Goal: Transaction & Acquisition: Purchase product/service

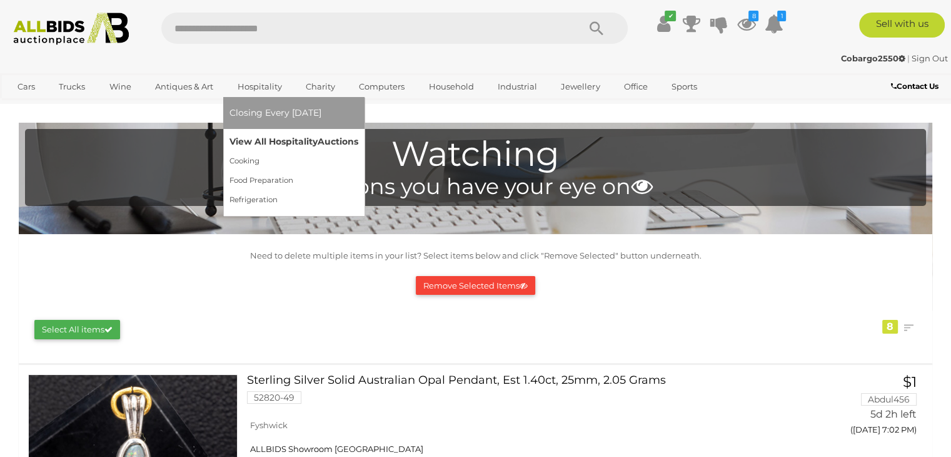
click at [286, 139] on link "View All Hospitality Auctions" at bounding box center [294, 141] width 129 height 19
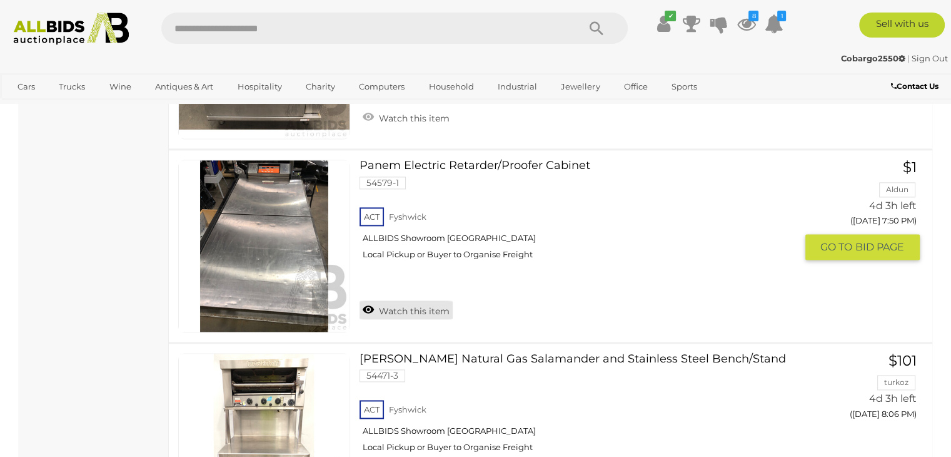
scroll to position [1514, 0]
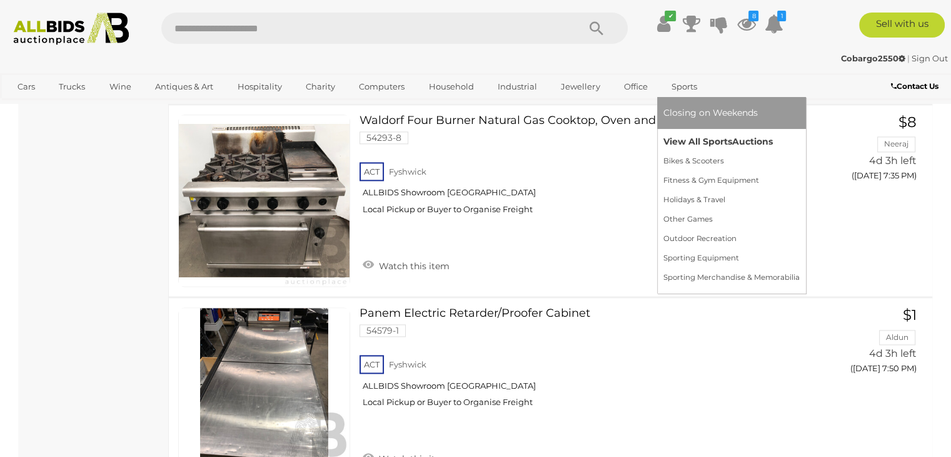
click at [706, 138] on link "View All Sports Auctions" at bounding box center [732, 141] width 136 height 19
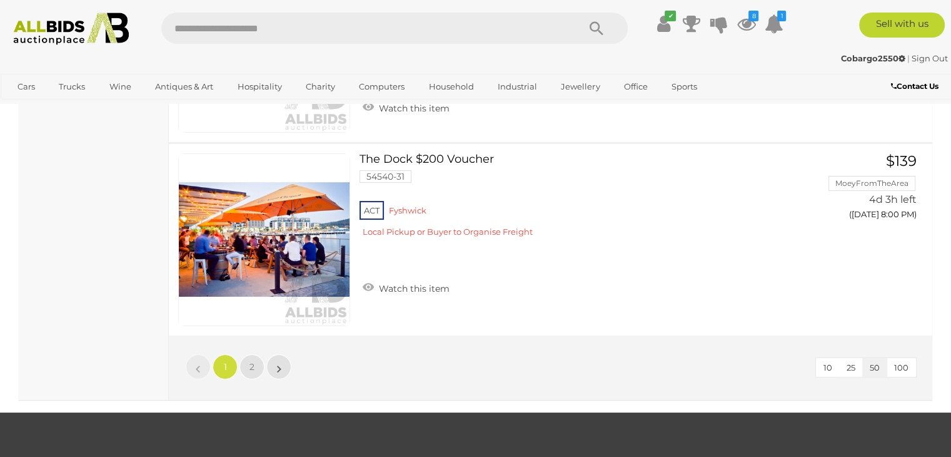
scroll to position [9696, 0]
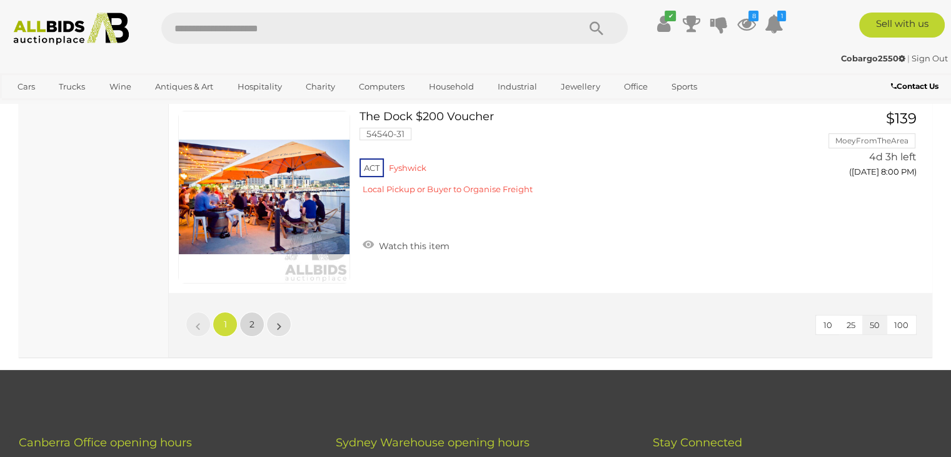
click at [251, 318] on span "2" at bounding box center [252, 323] width 5 height 11
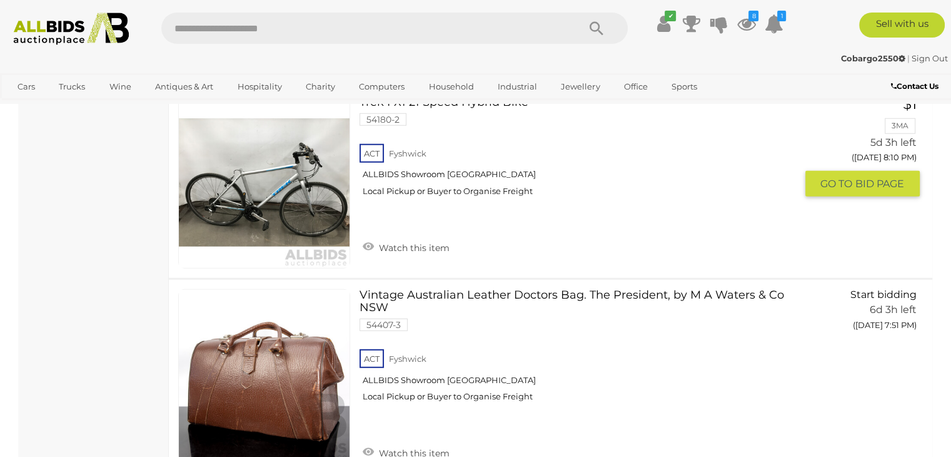
scroll to position [3463, 0]
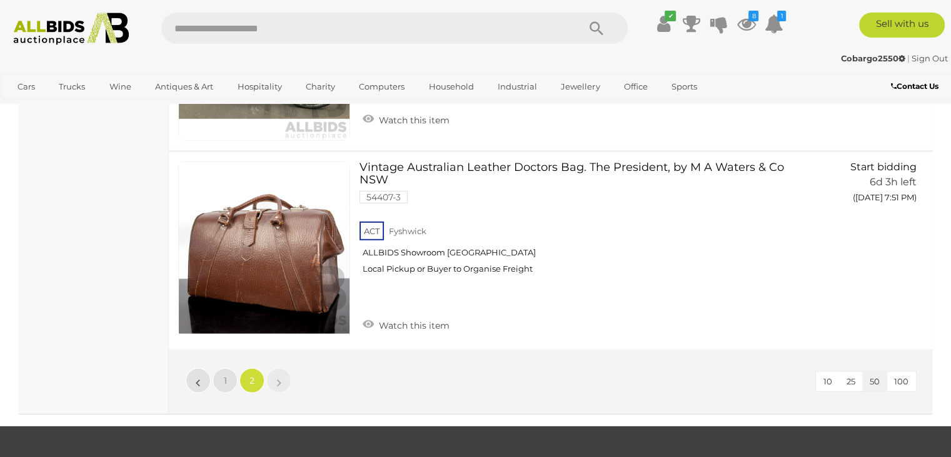
scroll to position [210, 0]
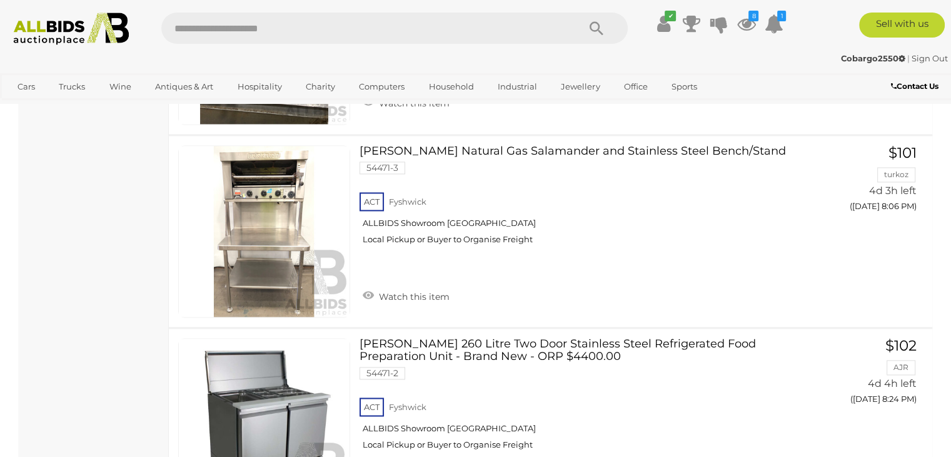
scroll to position [1766, 0]
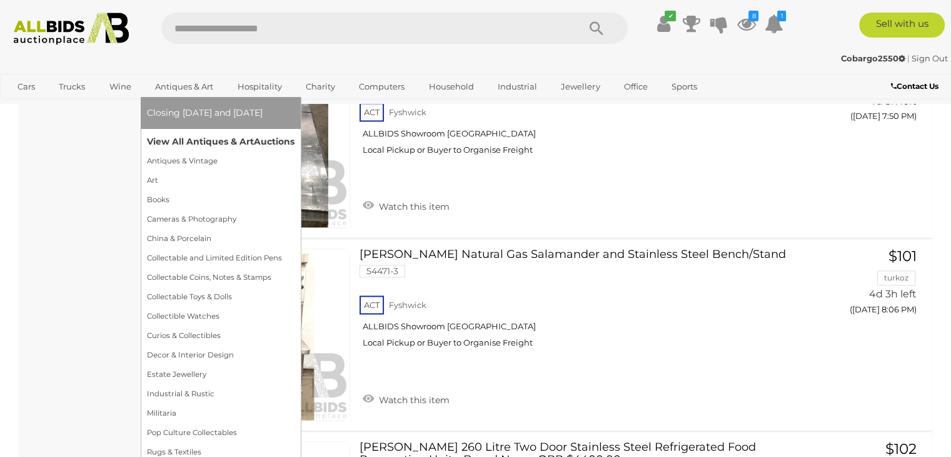
click at [228, 138] on link "View All Antiques & Art Auctions" at bounding box center [221, 141] width 148 height 19
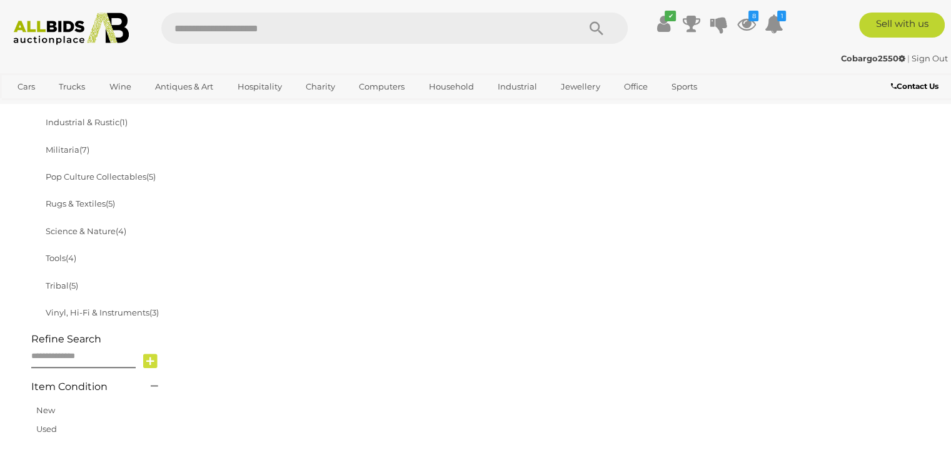
scroll to position [876, 0]
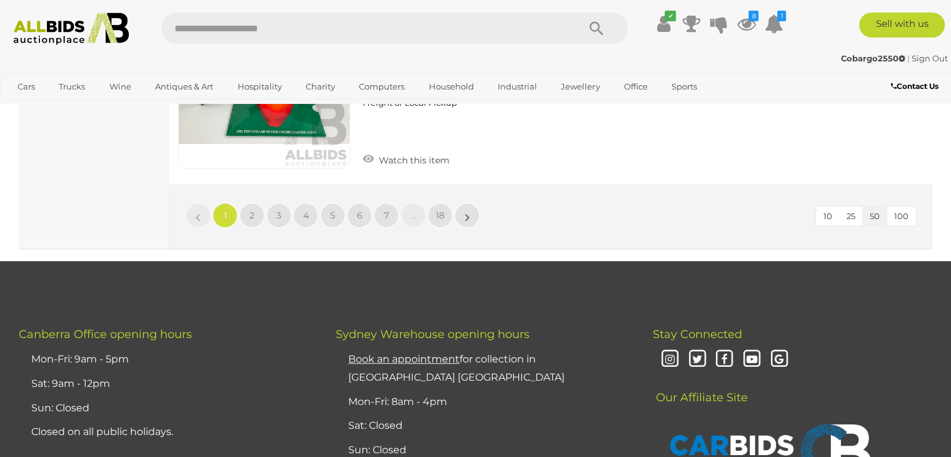
scroll to position [9896, 0]
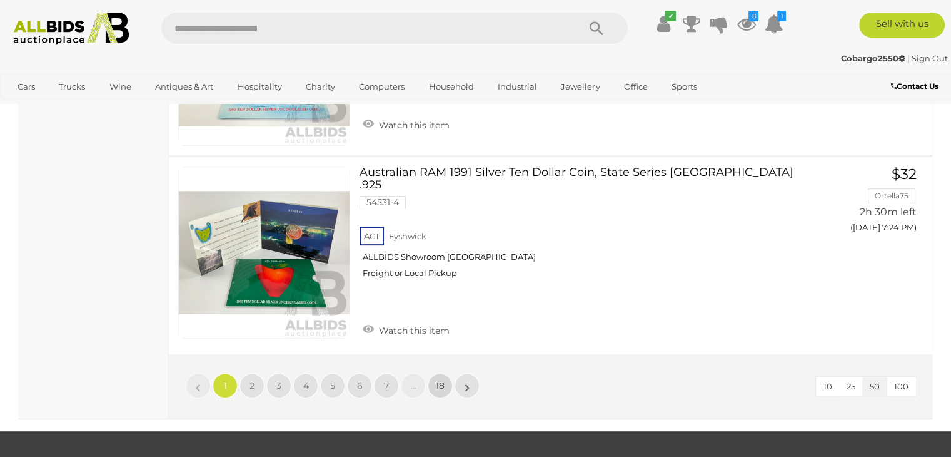
click at [443, 380] on span "18" at bounding box center [440, 385] width 9 height 11
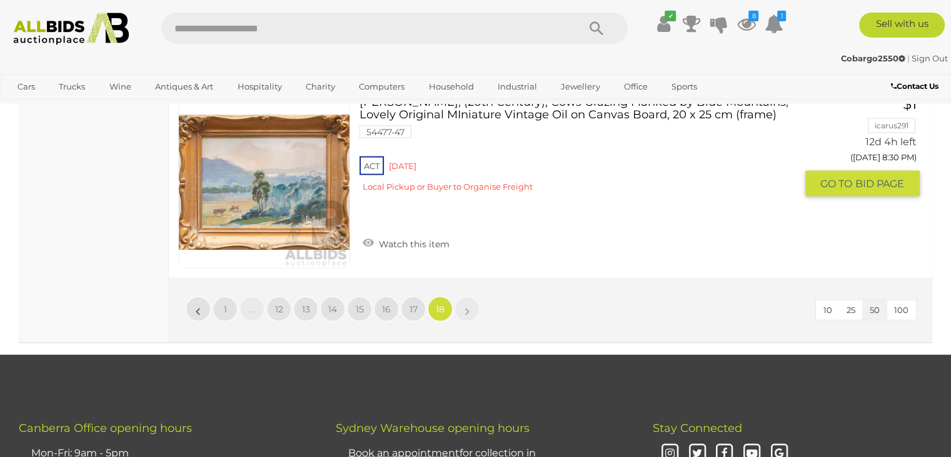
scroll to position [2531, 0]
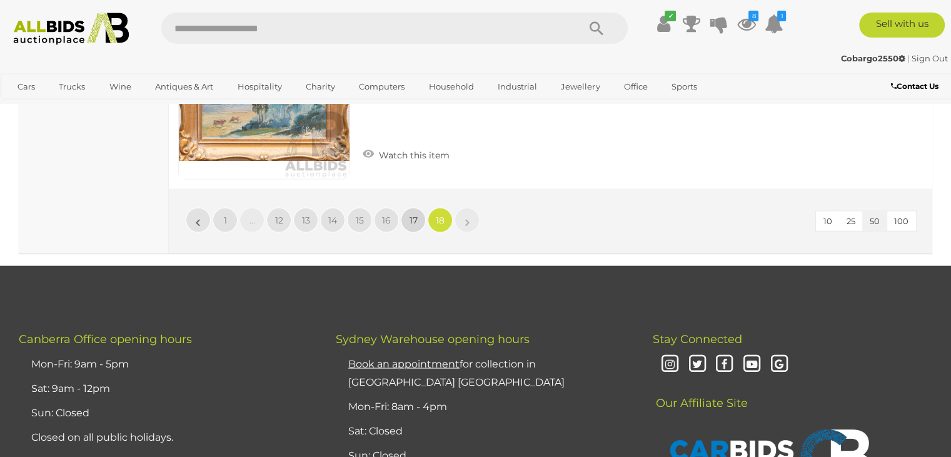
click at [412, 217] on span "17" at bounding box center [414, 220] width 8 height 11
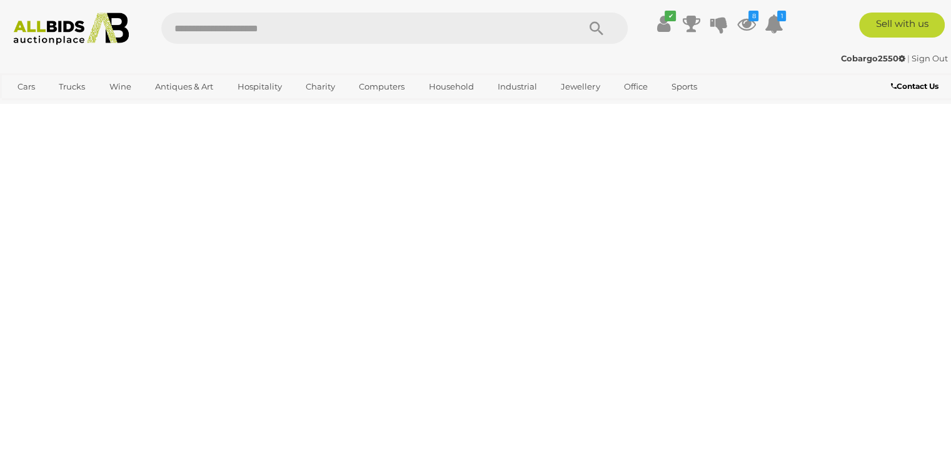
scroll to position [279, 0]
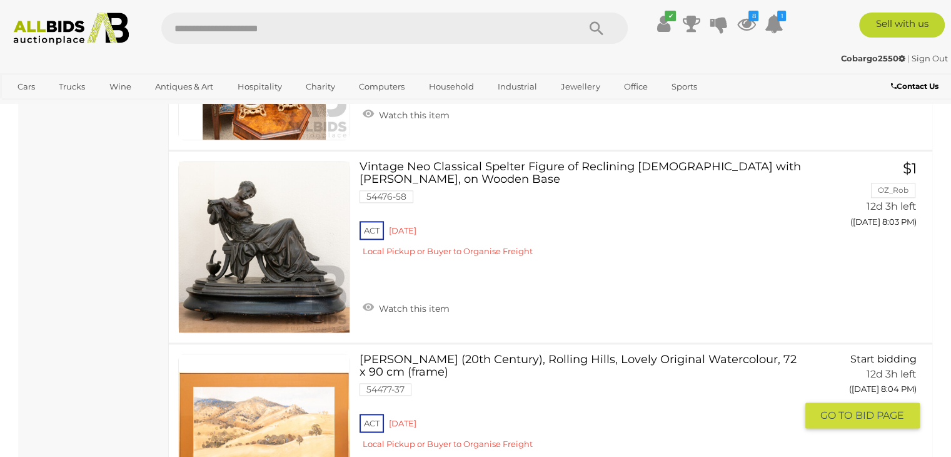
scroll to position [1593, 0]
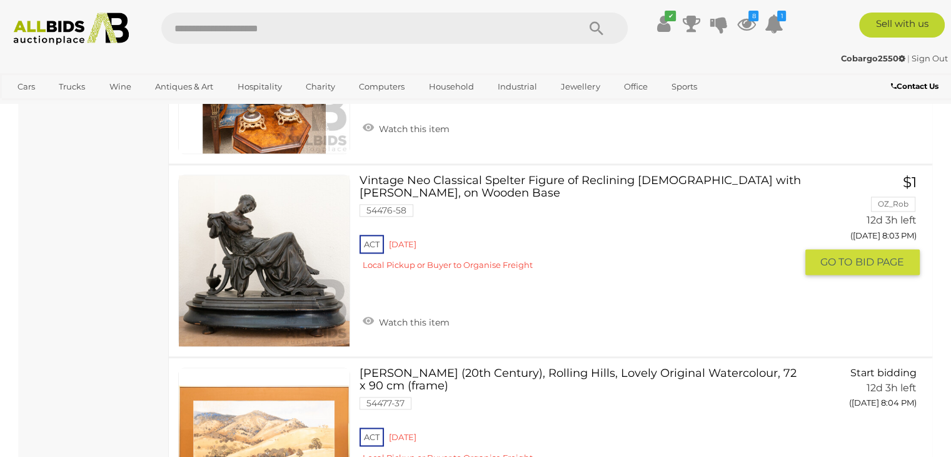
click at [260, 263] on link at bounding box center [264, 261] width 172 height 172
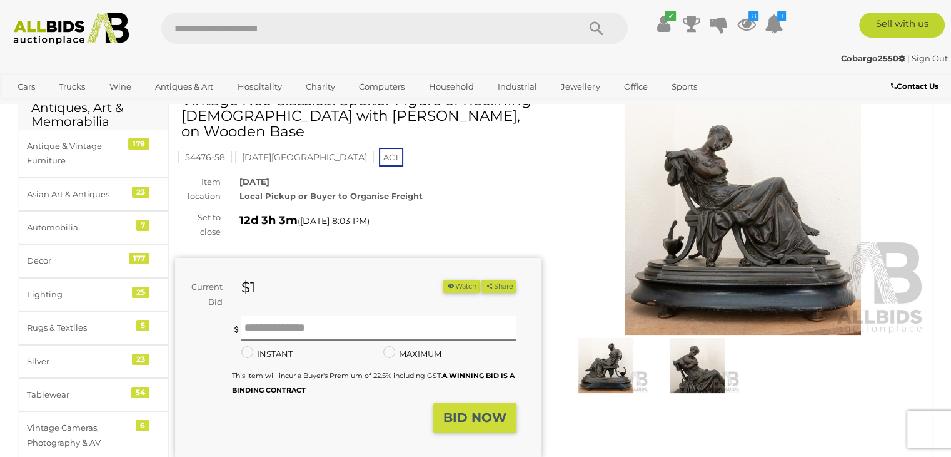
scroll to position [188, 0]
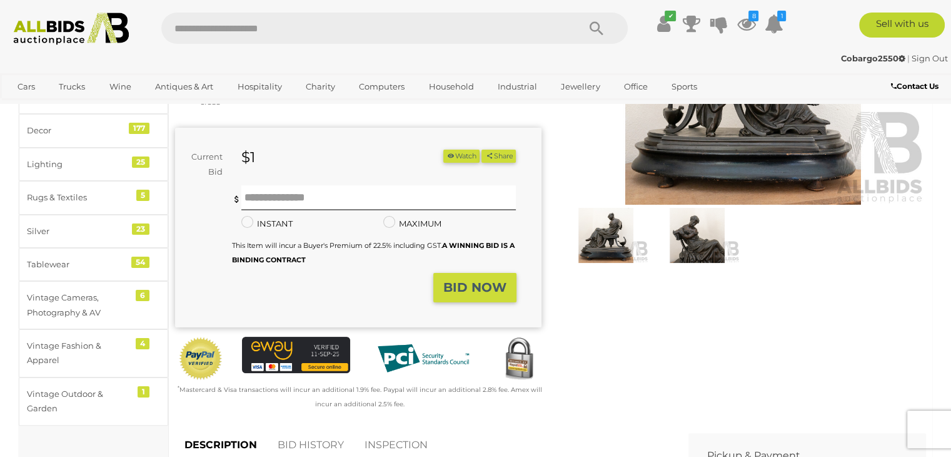
click at [605, 236] on img at bounding box center [606, 235] width 85 height 55
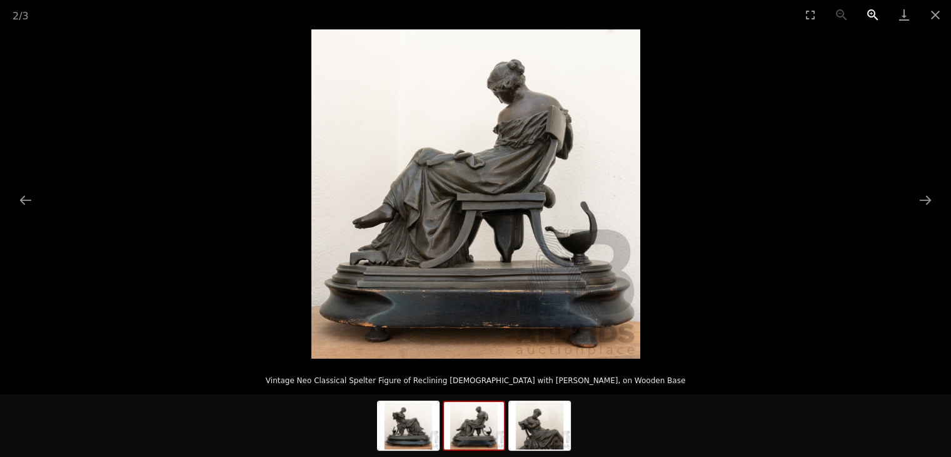
click at [870, 11] on button "Zoom in" at bounding box center [873, 14] width 31 height 29
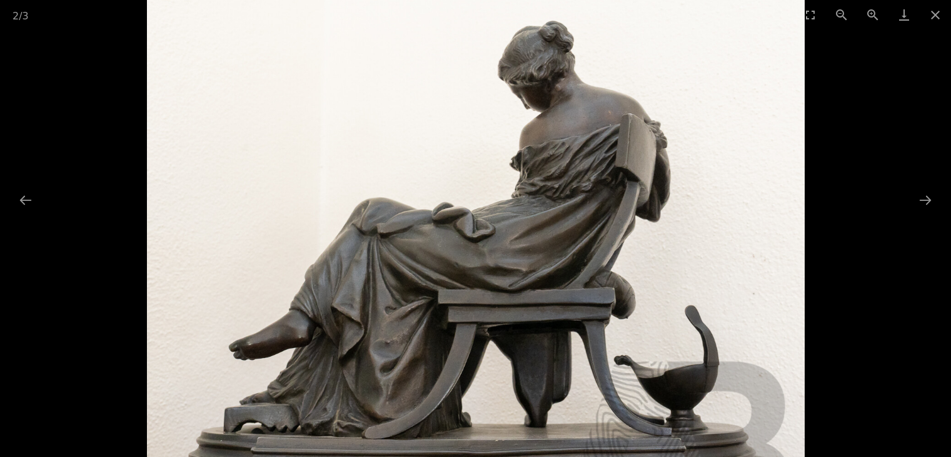
drag, startPoint x: 620, startPoint y: 101, endPoint x: 507, endPoint y: 193, distance: 146.3
click at [515, 214] on img at bounding box center [476, 291] width 658 height 658
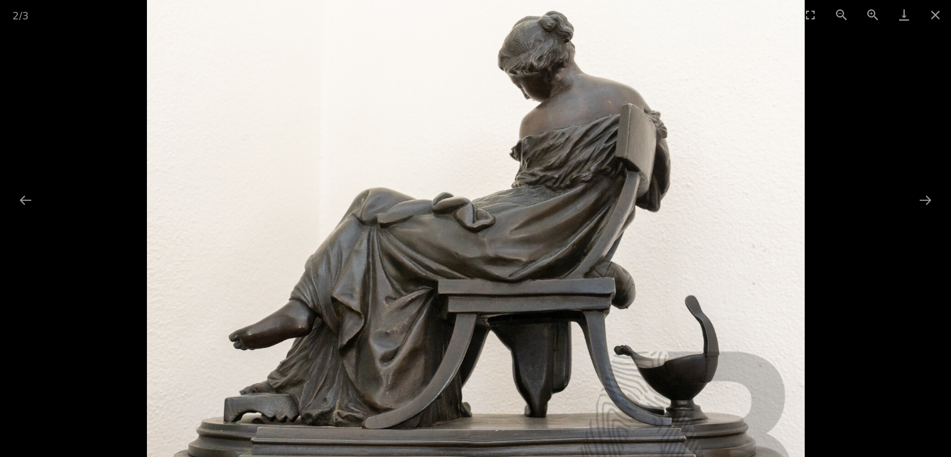
drag, startPoint x: 529, startPoint y: 258, endPoint x: 569, endPoint y: 226, distance: 51.2
click at [569, 226] on img at bounding box center [476, 281] width 658 height 658
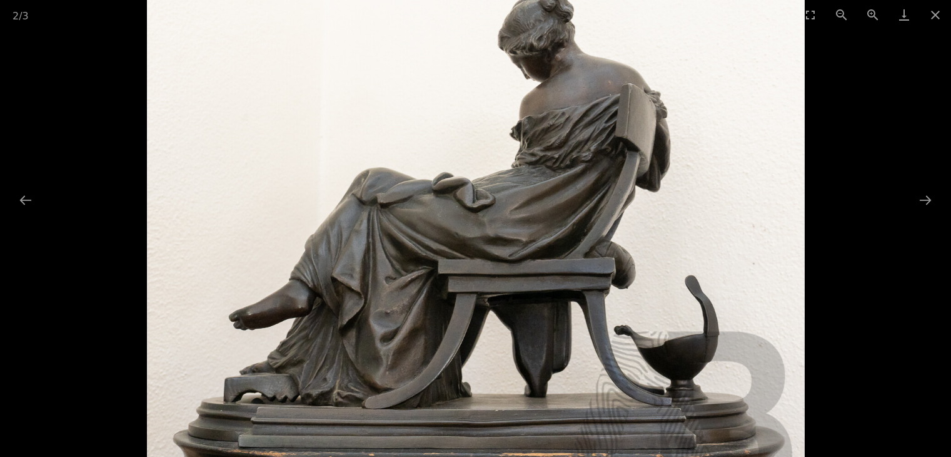
drag, startPoint x: 463, startPoint y: 250, endPoint x: 519, endPoint y: 208, distance: 69.7
click at [518, 209] on img at bounding box center [476, 261] width 658 height 658
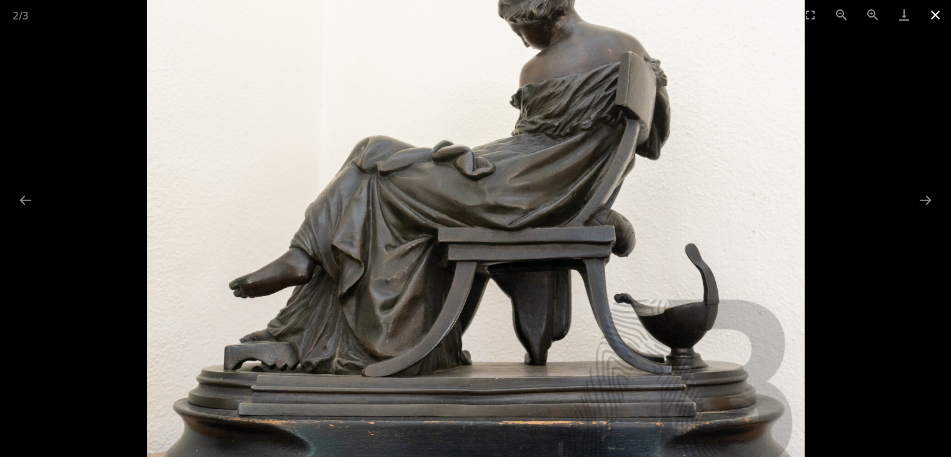
click at [935, 14] on button "Close gallery" at bounding box center [935, 14] width 31 height 29
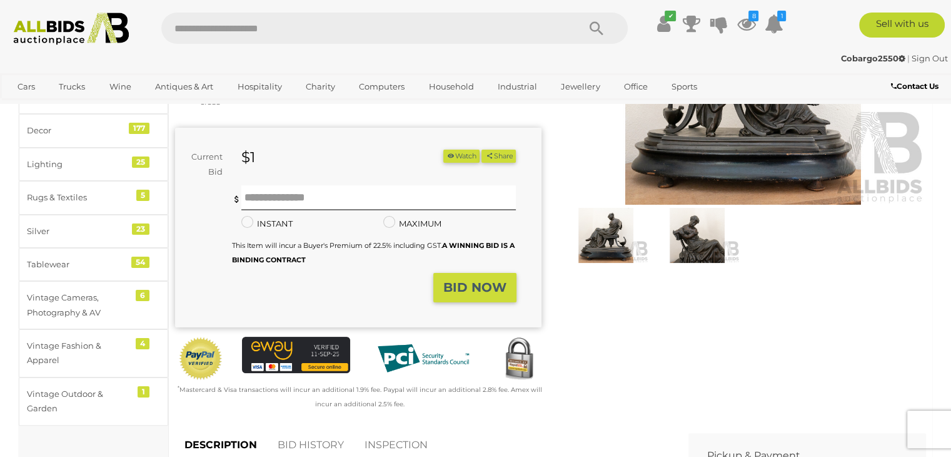
click at [717, 246] on img at bounding box center [697, 235] width 85 height 55
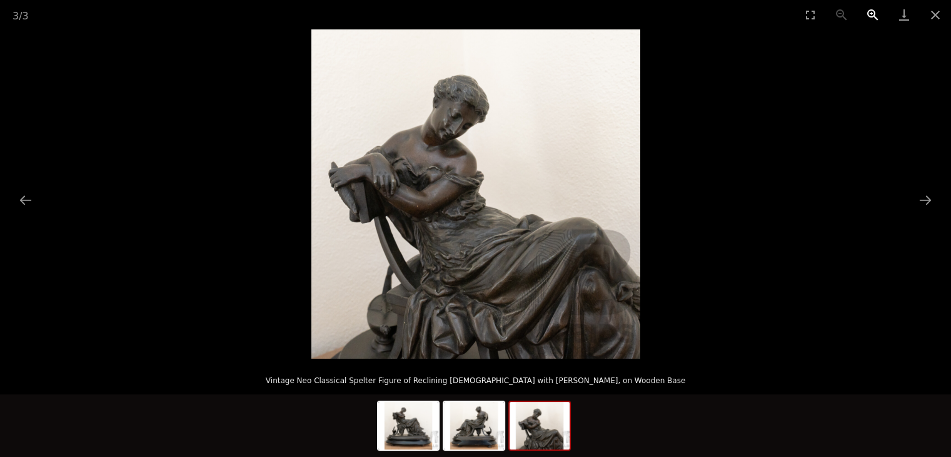
click at [871, 9] on button "Zoom in" at bounding box center [873, 14] width 31 height 29
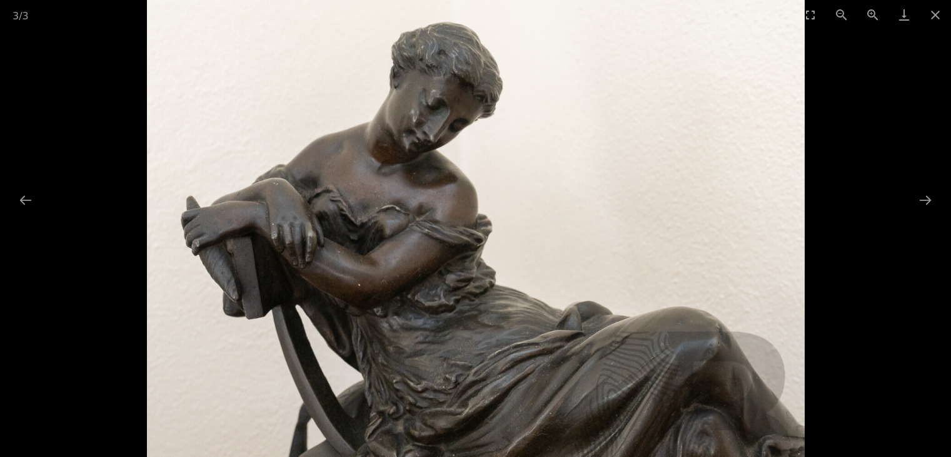
drag, startPoint x: 631, startPoint y: 133, endPoint x: 632, endPoint y: 214, distance: 80.7
click at [632, 214] on img at bounding box center [476, 261] width 658 height 658
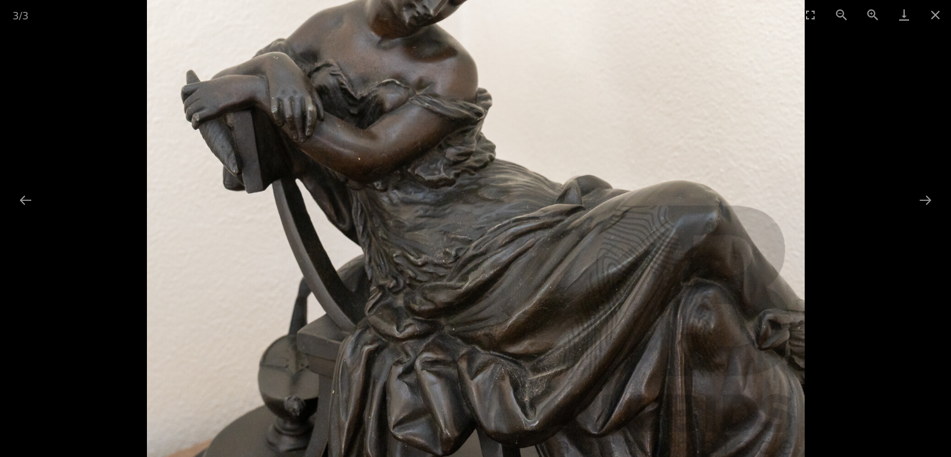
drag, startPoint x: 693, startPoint y: 331, endPoint x: 664, endPoint y: 201, distance: 133.3
click at [664, 203] on img at bounding box center [476, 134] width 658 height 658
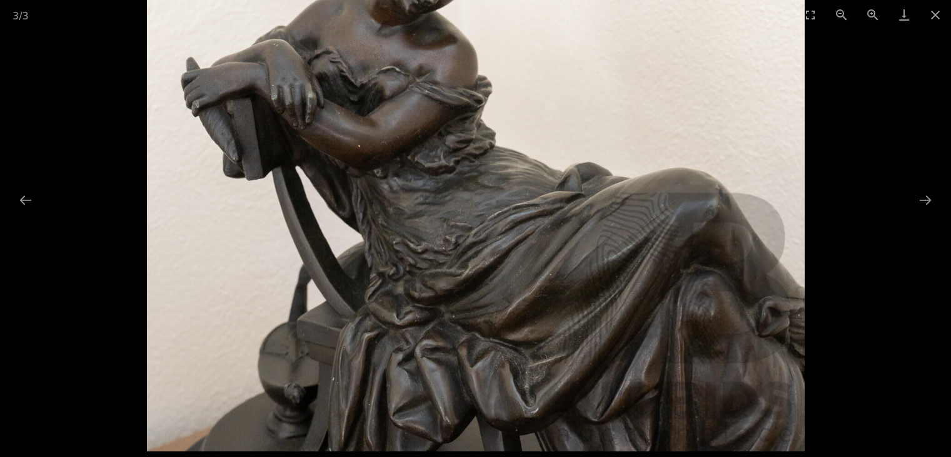
drag, startPoint x: 755, startPoint y: 407, endPoint x: 709, endPoint y: 260, distance: 153.9
click at [711, 274] on img at bounding box center [476, 122] width 658 height 658
drag, startPoint x: 484, startPoint y: 388, endPoint x: 649, endPoint y: 338, distance: 173.2
click at [649, 338] on img at bounding box center [476, 122] width 658 height 658
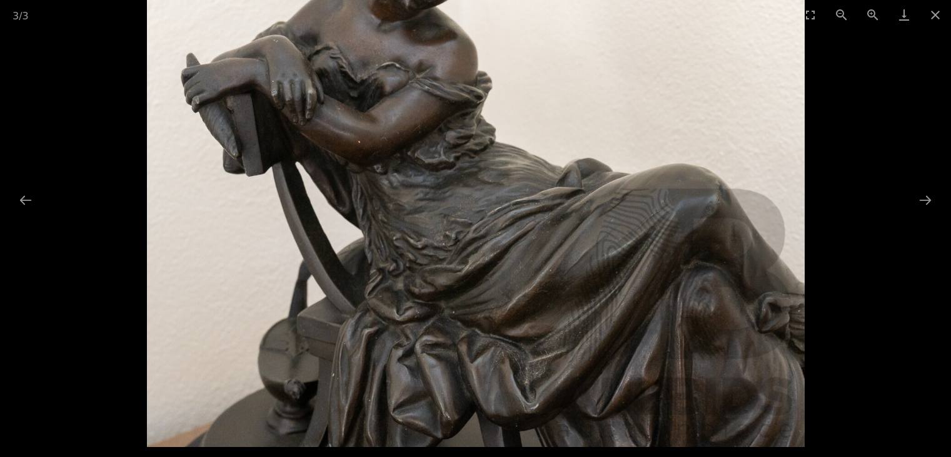
drag, startPoint x: 731, startPoint y: 393, endPoint x: 631, endPoint y: 291, distance: 142.9
click at [632, 297] on img at bounding box center [476, 118] width 658 height 658
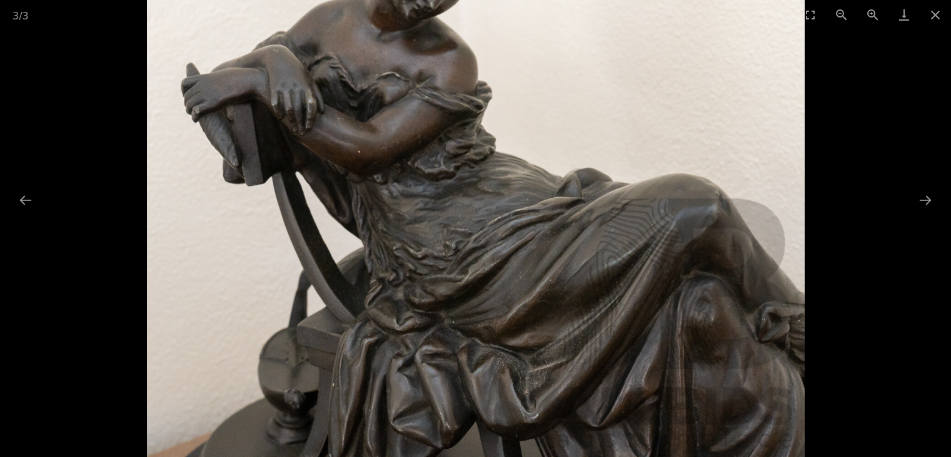
scroll to position [63, 0]
click at [936, 14] on button "Close gallery" at bounding box center [935, 14] width 31 height 29
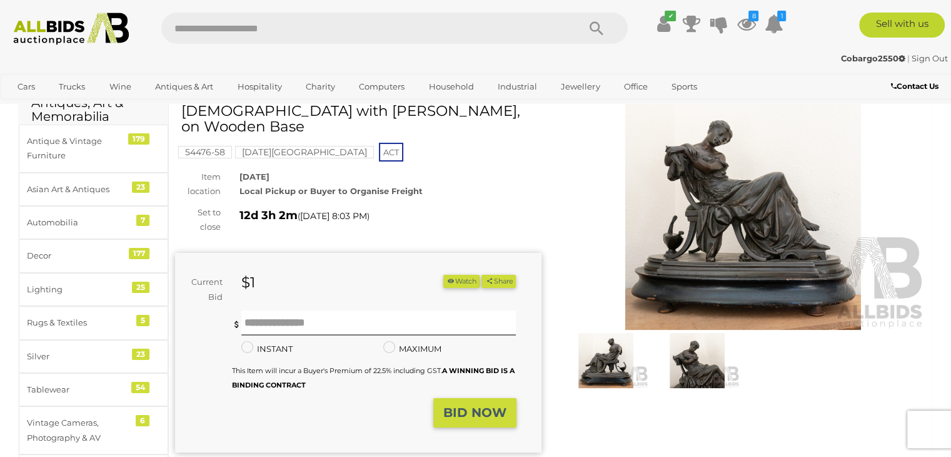
scroll to position [188, 0]
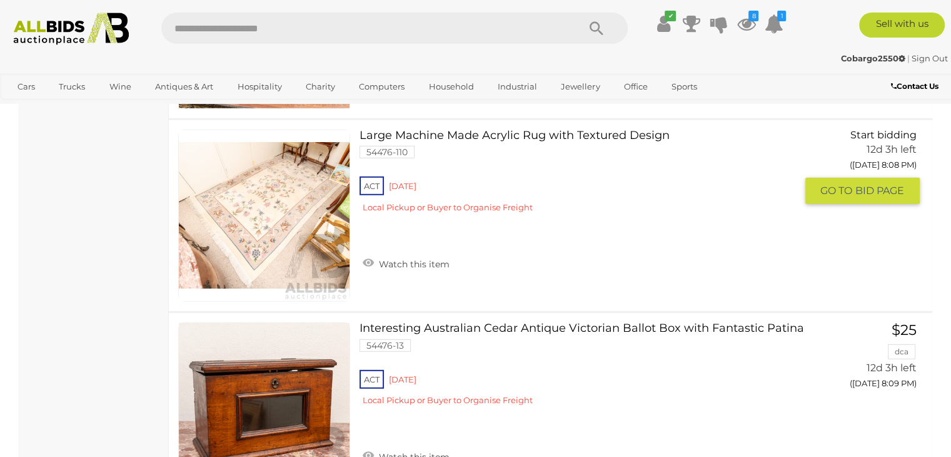
scroll to position [3503, 0]
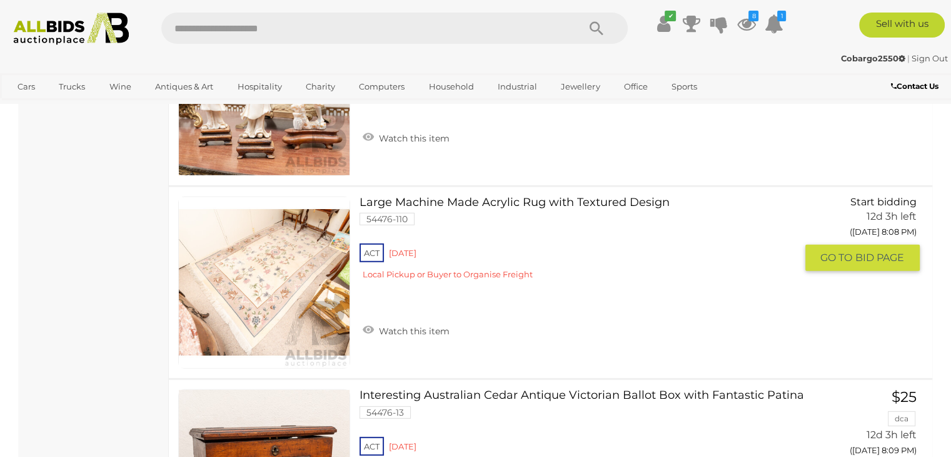
click at [290, 263] on link at bounding box center [264, 282] width 172 height 172
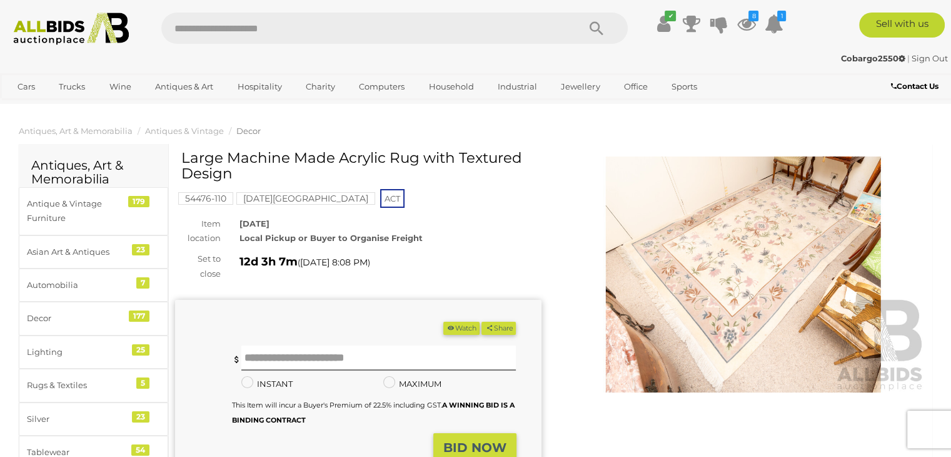
click at [683, 266] on img at bounding box center [744, 274] width 367 height 236
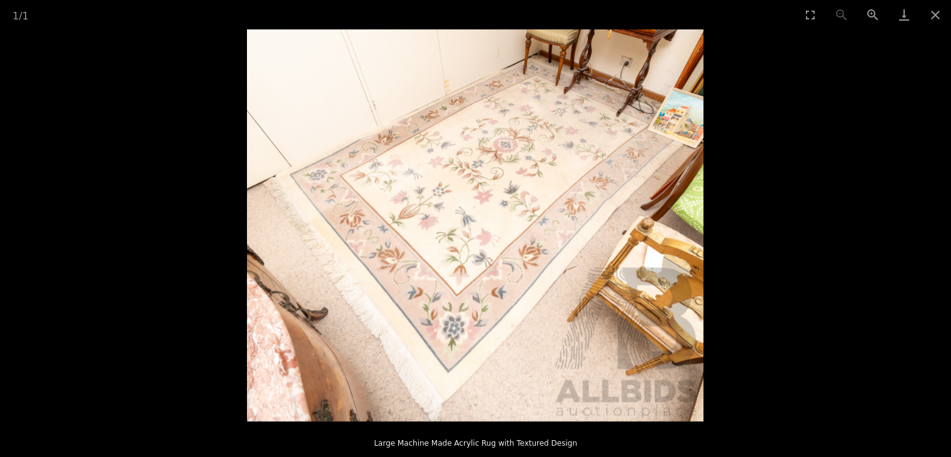
scroll to position [125, 0]
click at [940, 14] on button "Close gallery" at bounding box center [935, 14] width 31 height 29
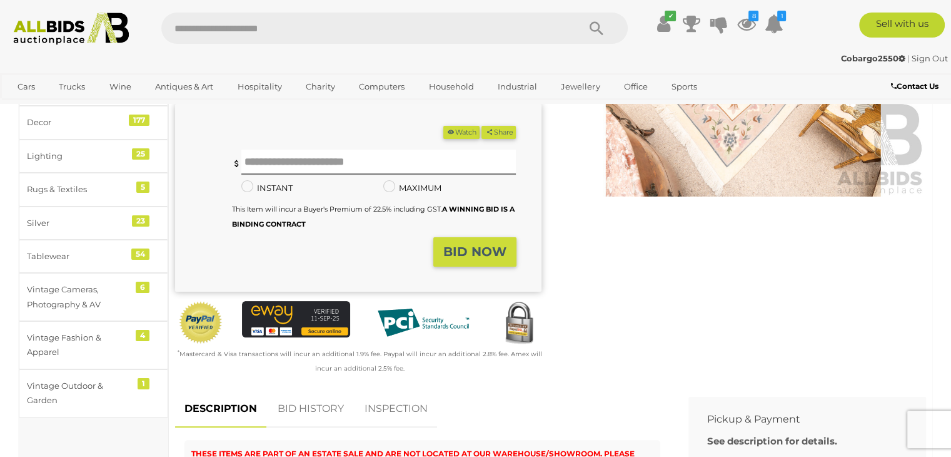
scroll to position [188, 0]
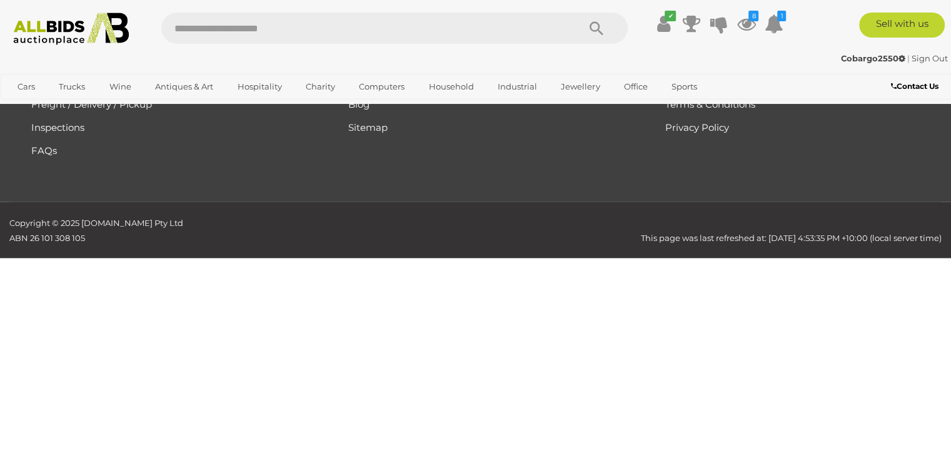
scroll to position [279, 0]
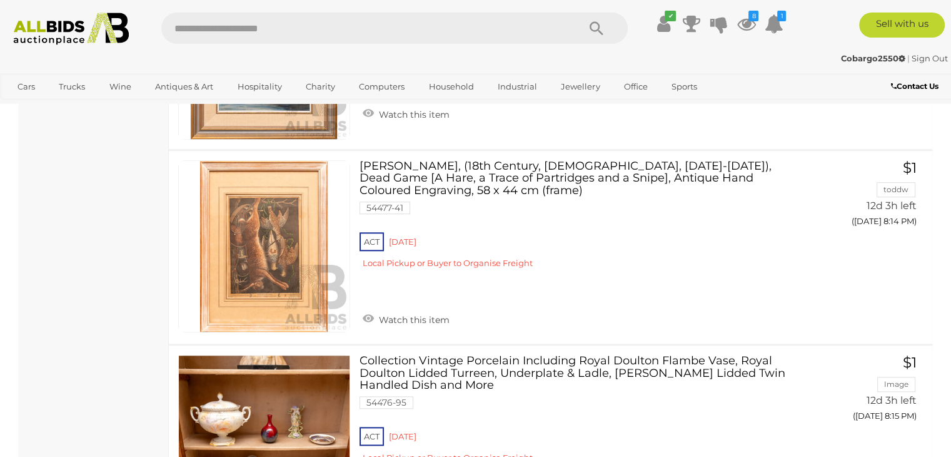
scroll to position [5930, 0]
